Goal: Transaction & Acquisition: Book appointment/travel/reservation

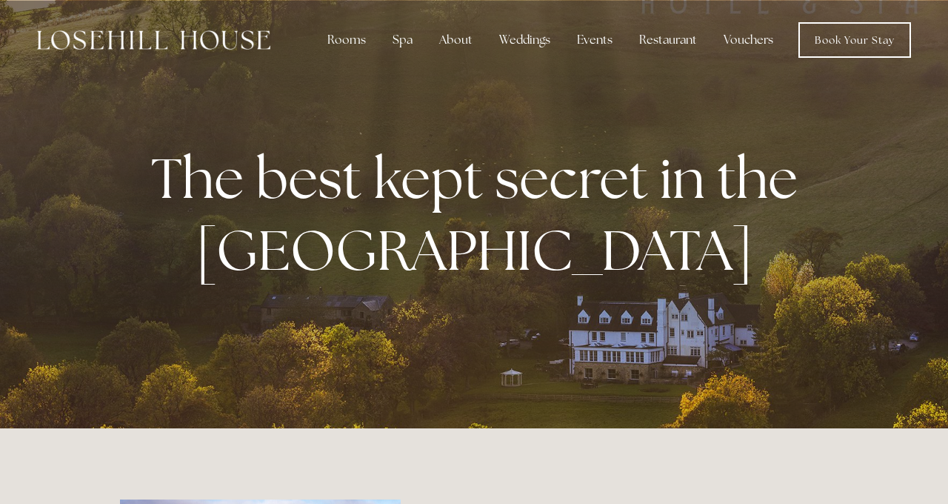
click at [358, 44] on div "Rooms" at bounding box center [347, 40] width 62 height 30
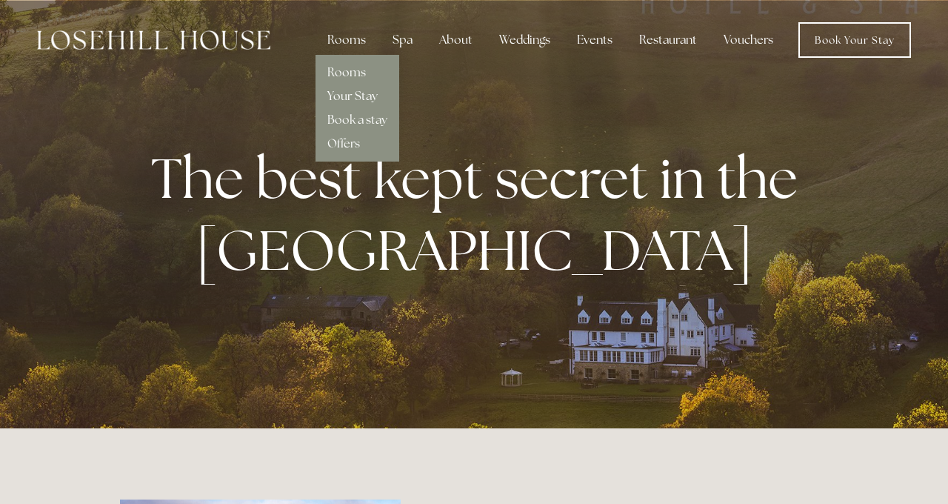
click at [349, 70] on link "Rooms" at bounding box center [346, 72] width 39 height 16
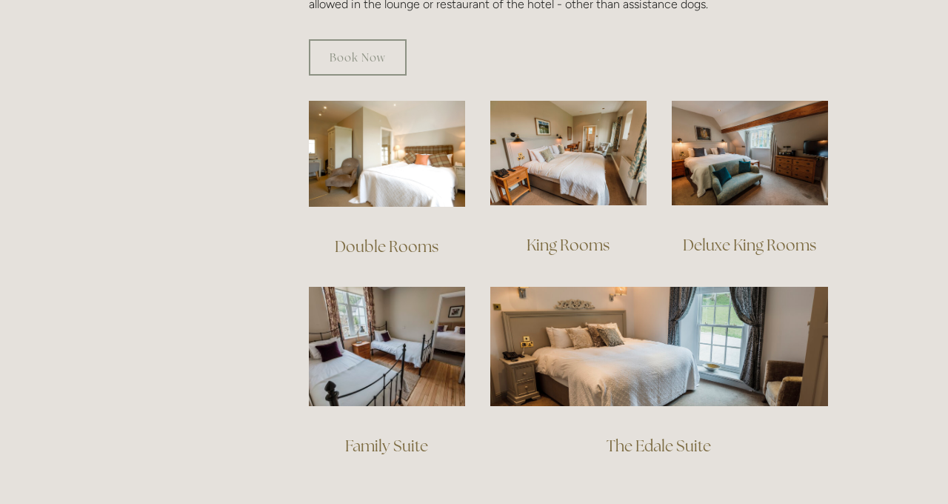
scroll to position [990, 0]
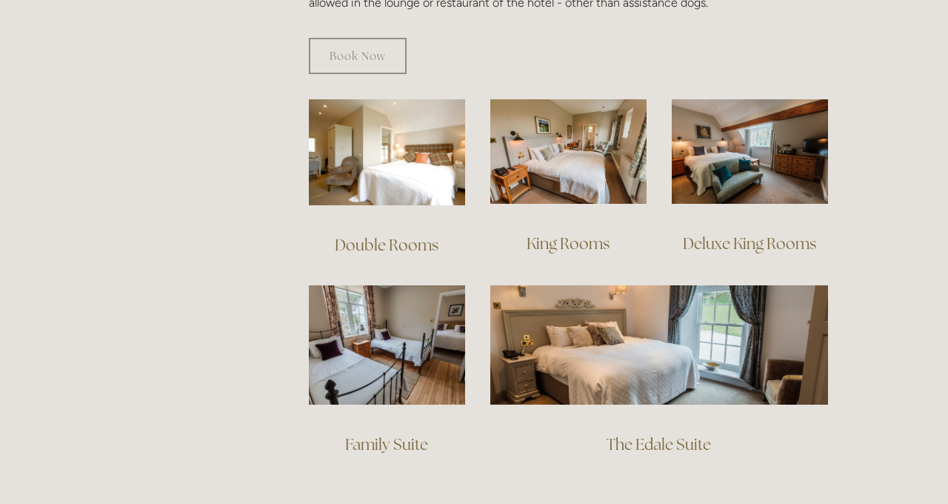
click at [670, 434] on link "The Edale Suite" at bounding box center [659, 444] width 104 height 20
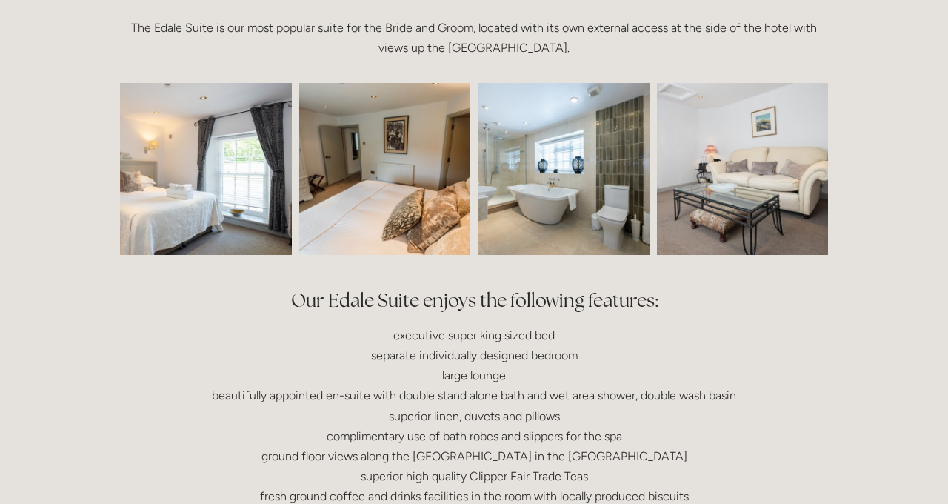
scroll to position [425, 0]
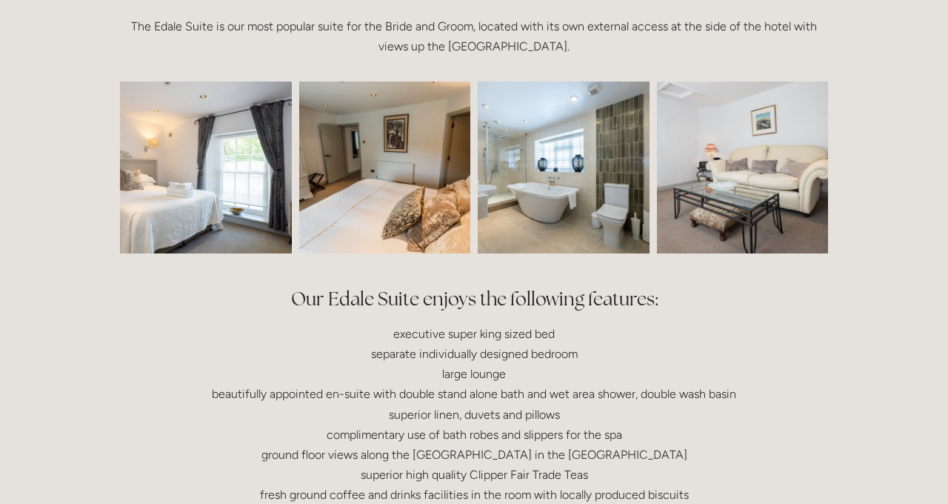
click at [207, 194] on img at bounding box center [171, 167] width 258 height 172
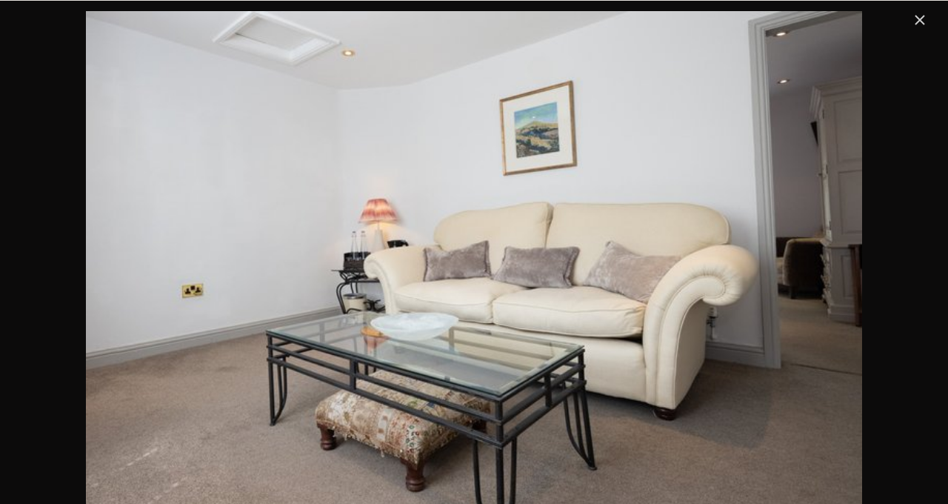
click at [917, 29] on link "Close" at bounding box center [920, 20] width 18 height 18
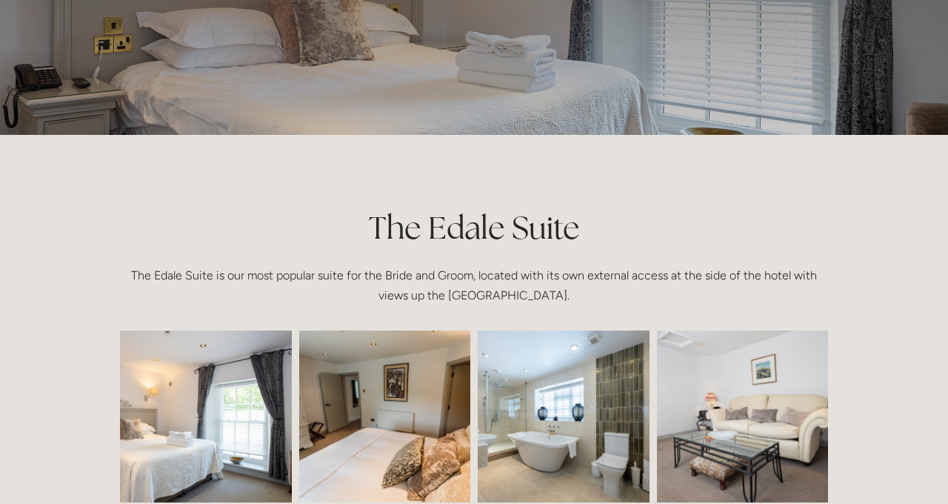
scroll to position [0, 0]
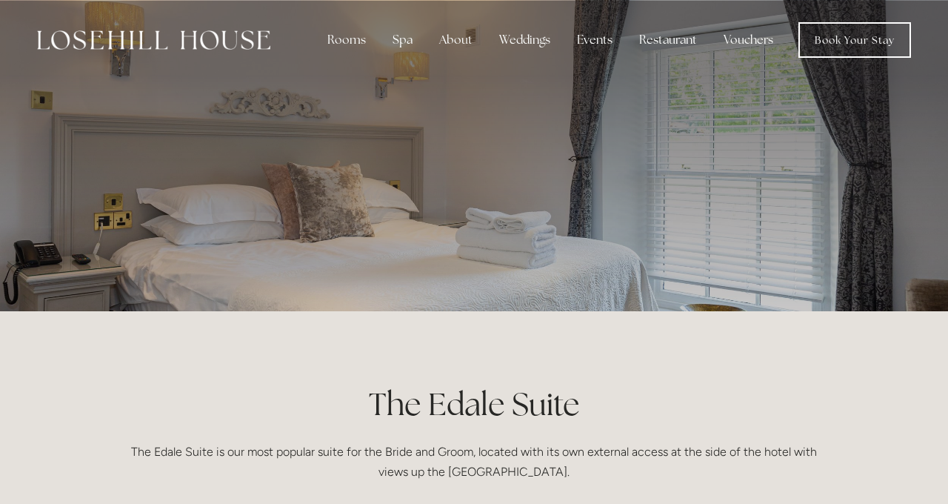
click at [859, 33] on link "Book Your Stay" at bounding box center [855, 40] width 113 height 36
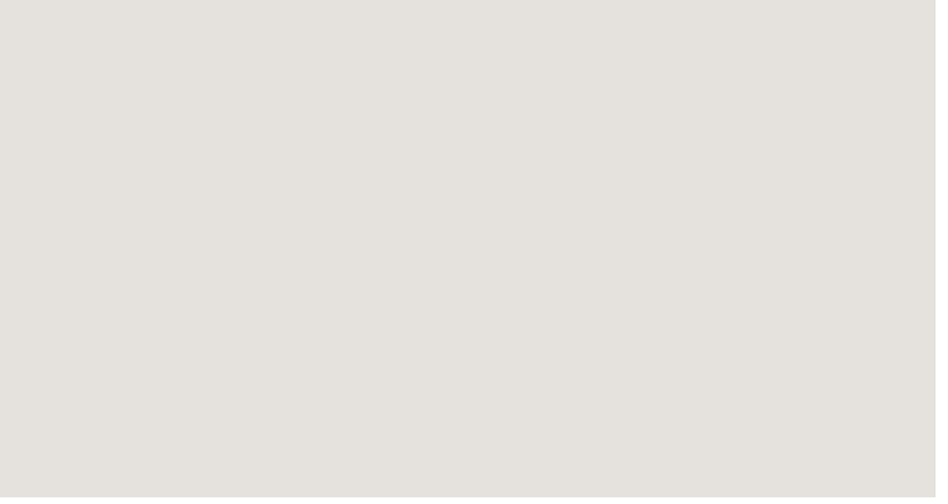
scroll to position [2620, 0]
